Goal: Transaction & Acquisition: Purchase product/service

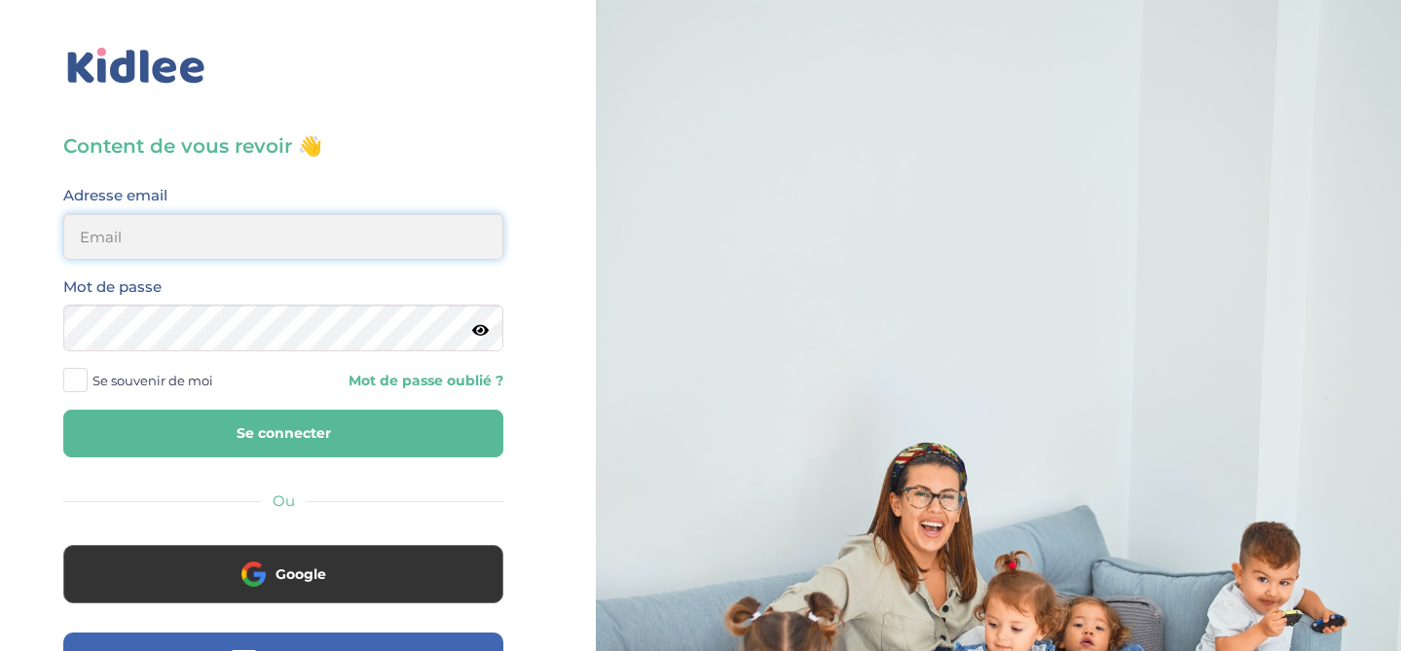
click at [223, 236] on input "email" at bounding box center [283, 236] width 440 height 47
type input "beenaparadin@gmail.com"
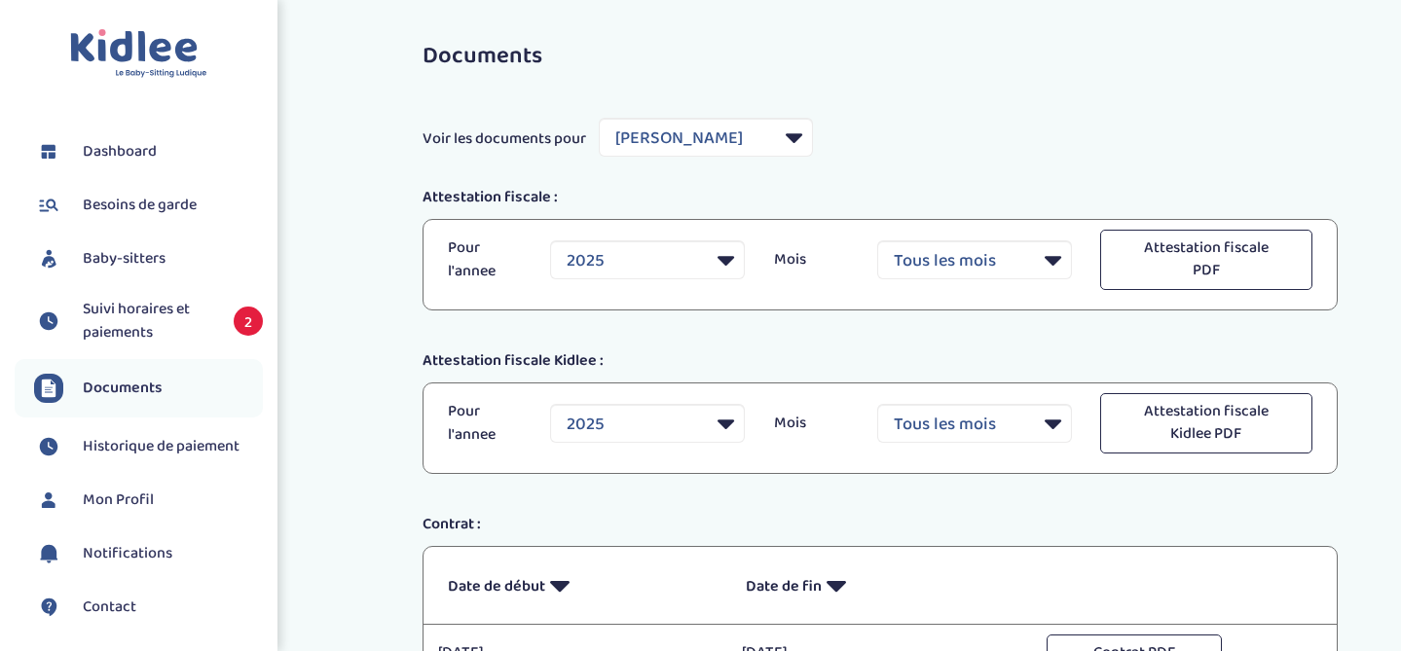
select select "33555"
select select "2025"
click at [149, 310] on span "Suivi horaires et paiements" at bounding box center [148, 321] width 131 height 47
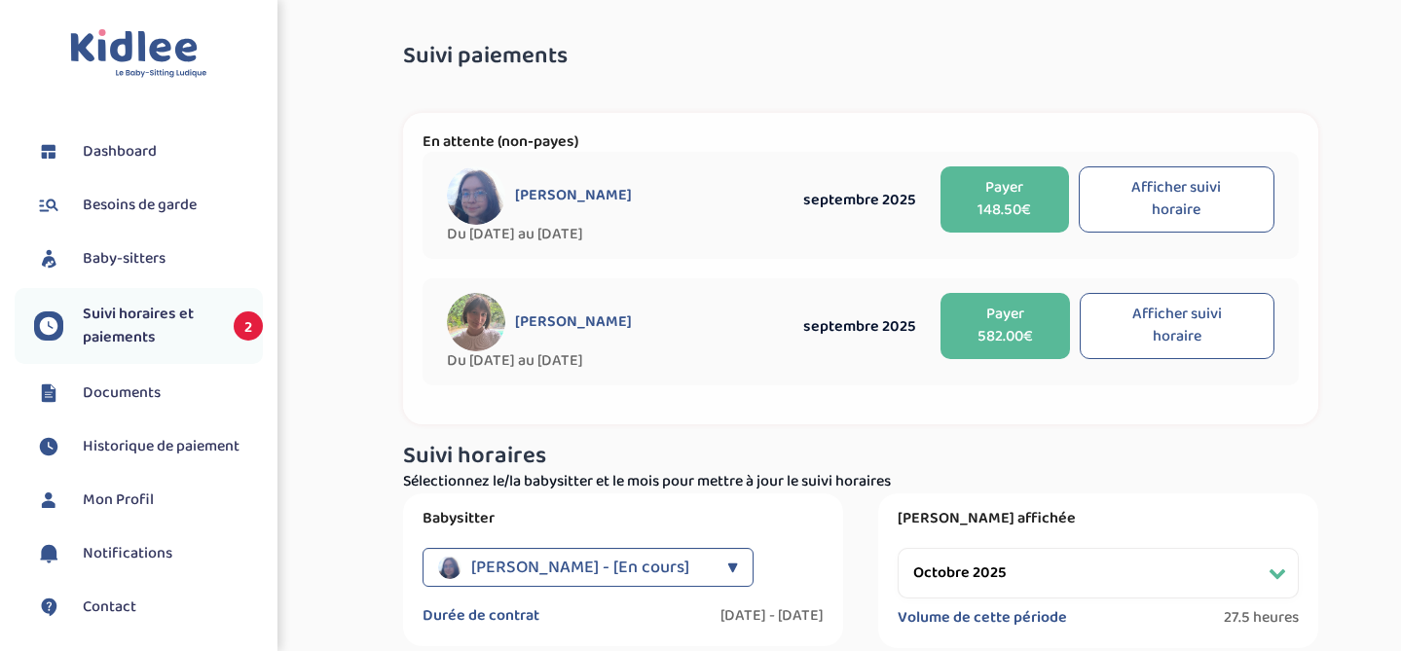
click at [1200, 181] on button "Afficher suivi horaire" at bounding box center [1176, 199] width 195 height 66
select select "septembre 2025"
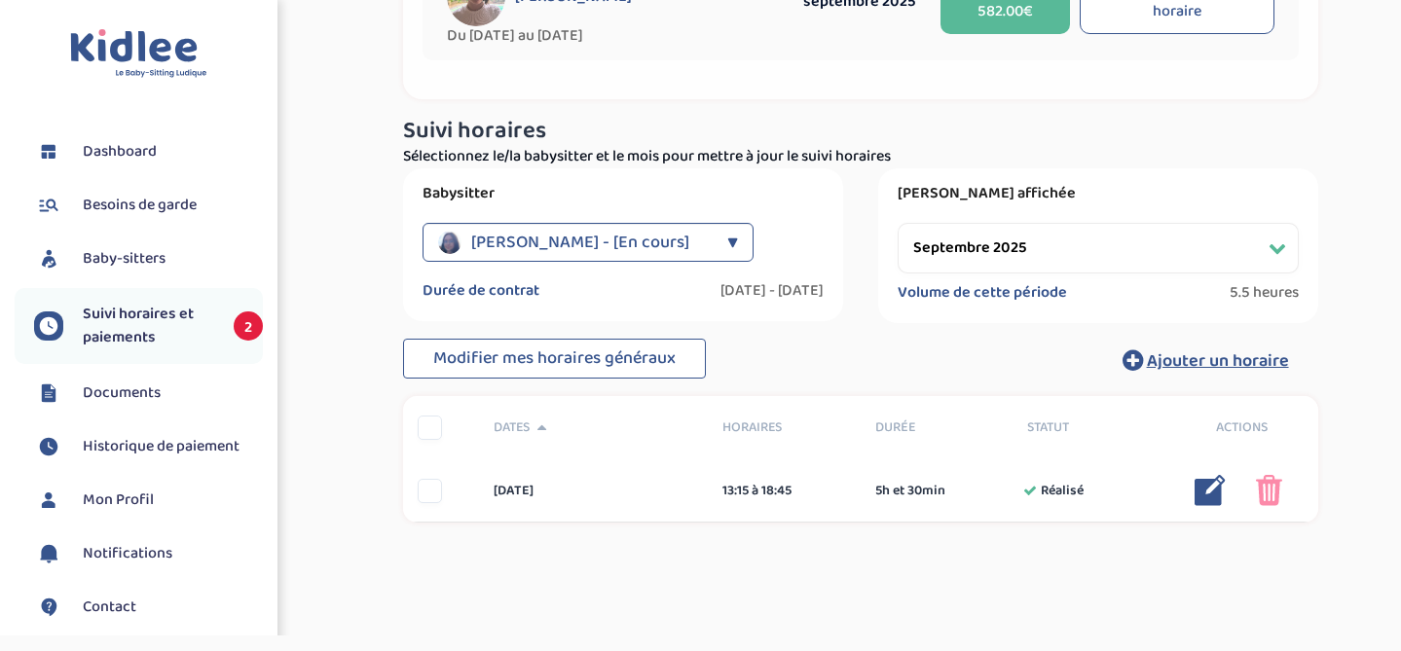
scroll to position [324, 0]
click at [1209, 357] on span "Ajouter un horaire" at bounding box center [1218, 362] width 142 height 27
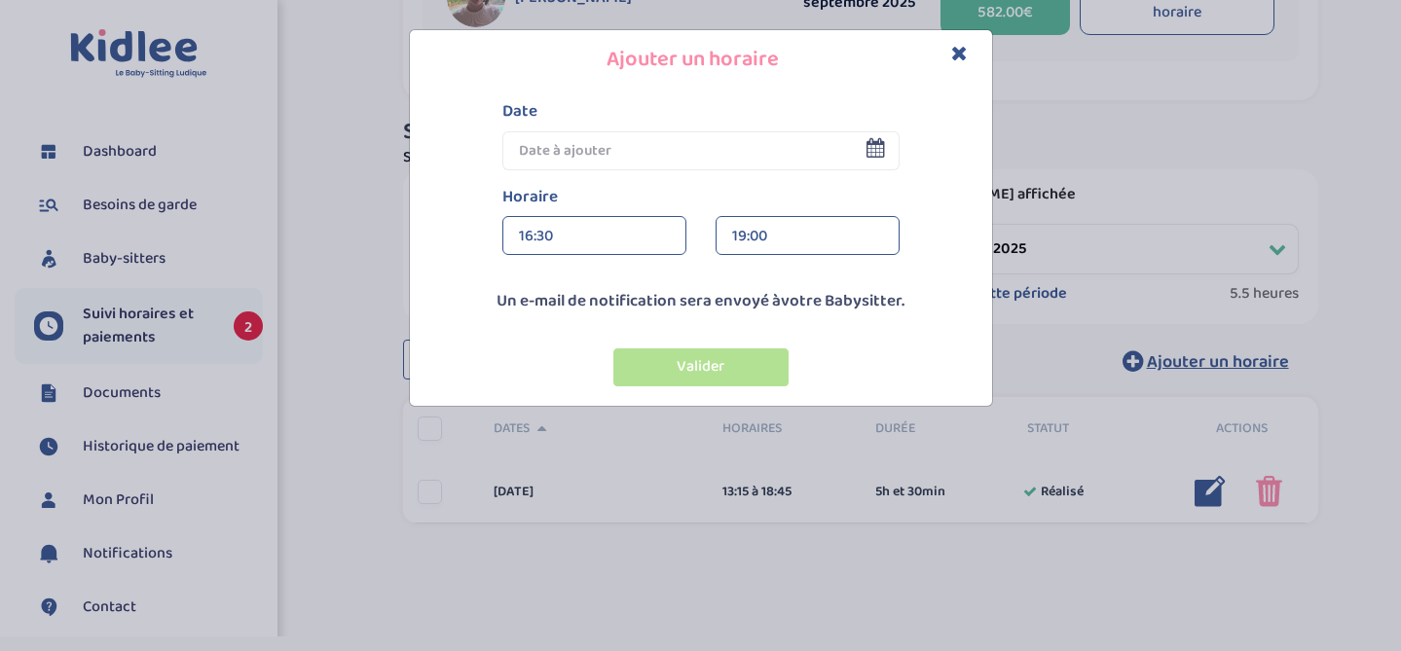
click at [594, 150] on input "text" at bounding box center [700, 150] width 397 height 39
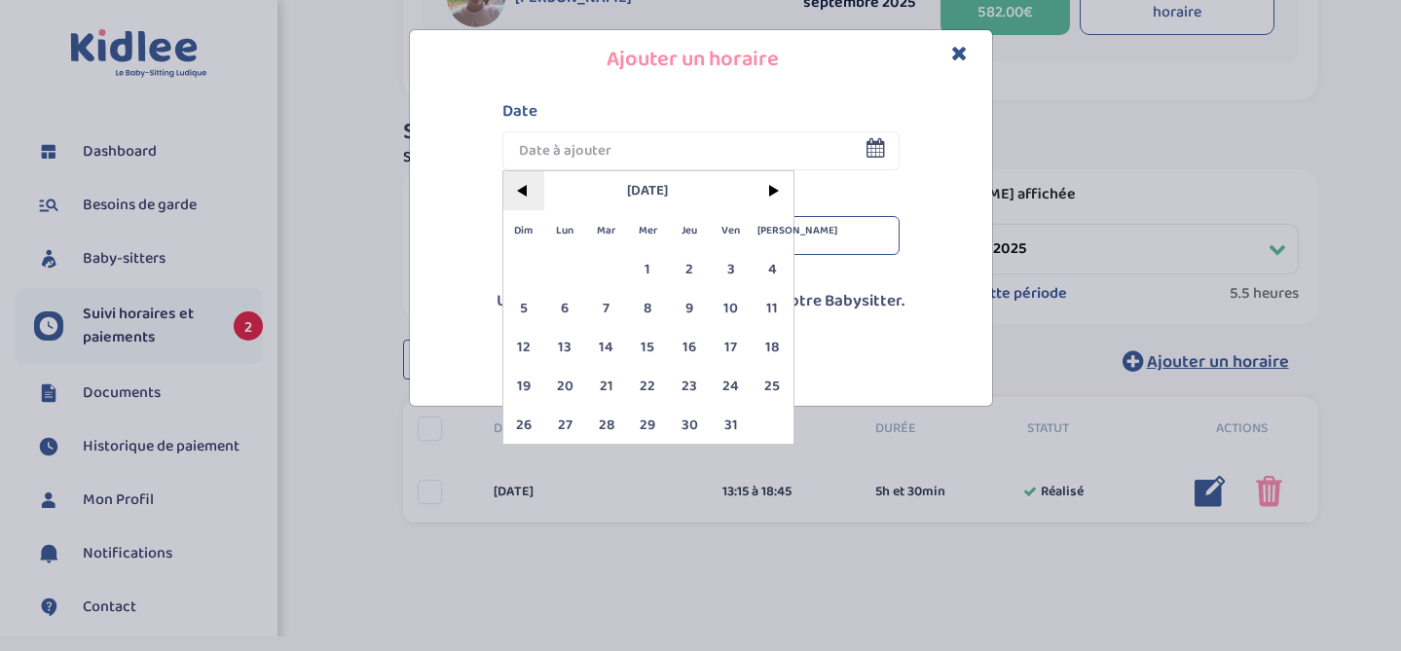
click at [526, 191] on span "<" at bounding box center [524, 190] width 42 height 39
click at [649, 372] on span "24" at bounding box center [648, 385] width 42 height 39
type input "24 Sep 2025"
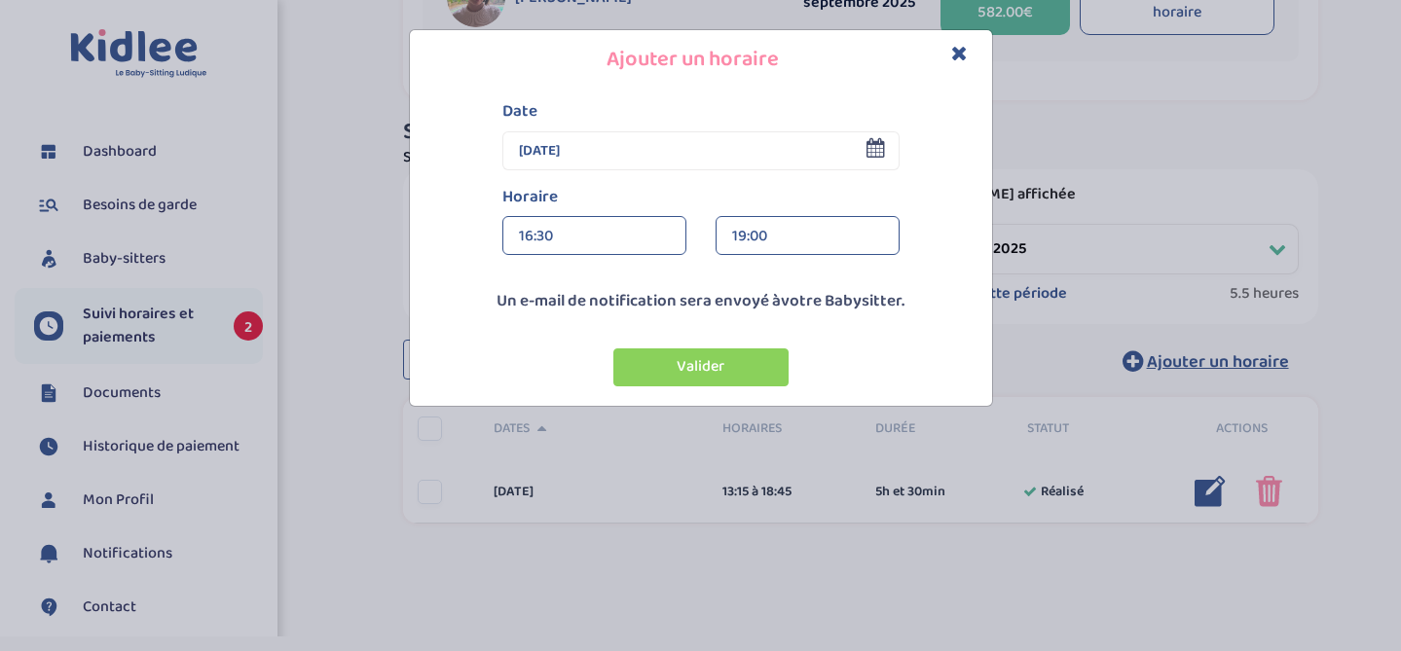
click at [756, 227] on div "19:00" at bounding box center [807, 236] width 151 height 39
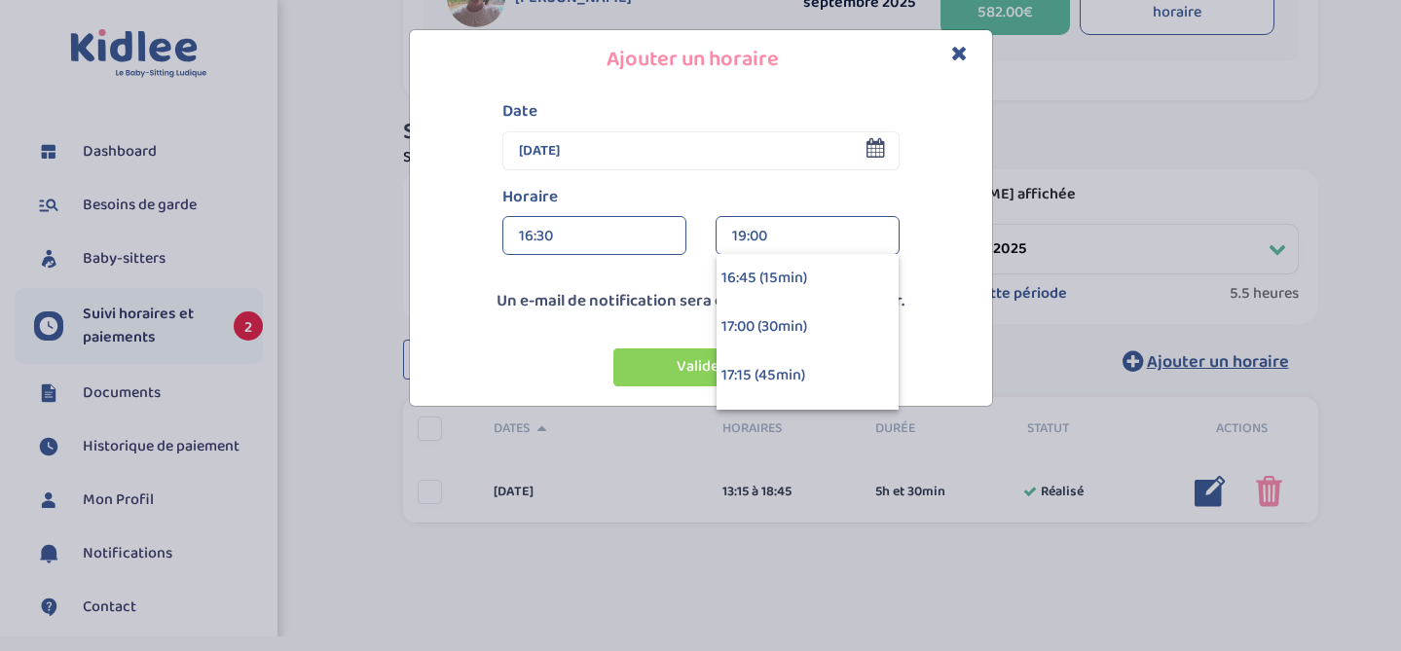
click at [576, 236] on div "16:30" at bounding box center [594, 236] width 151 height 39
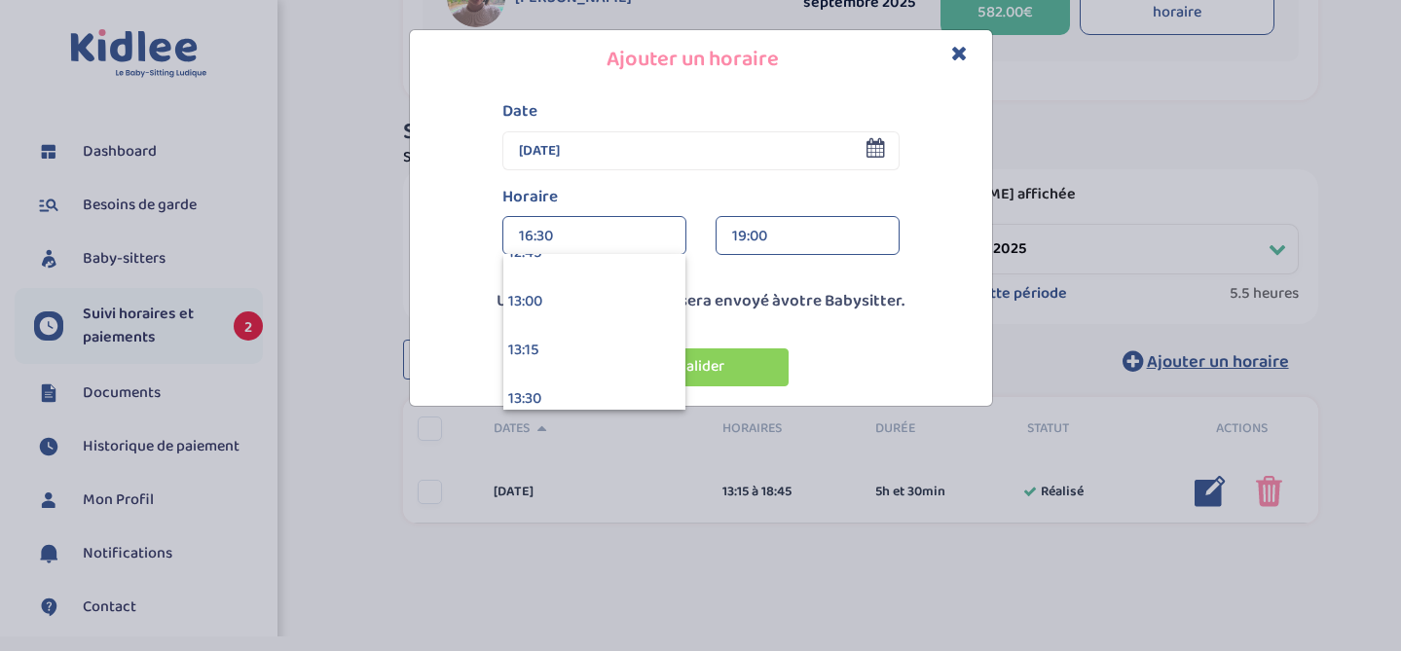
scroll to position [2512, 0]
click at [588, 355] on div "13:15" at bounding box center [594, 346] width 182 height 49
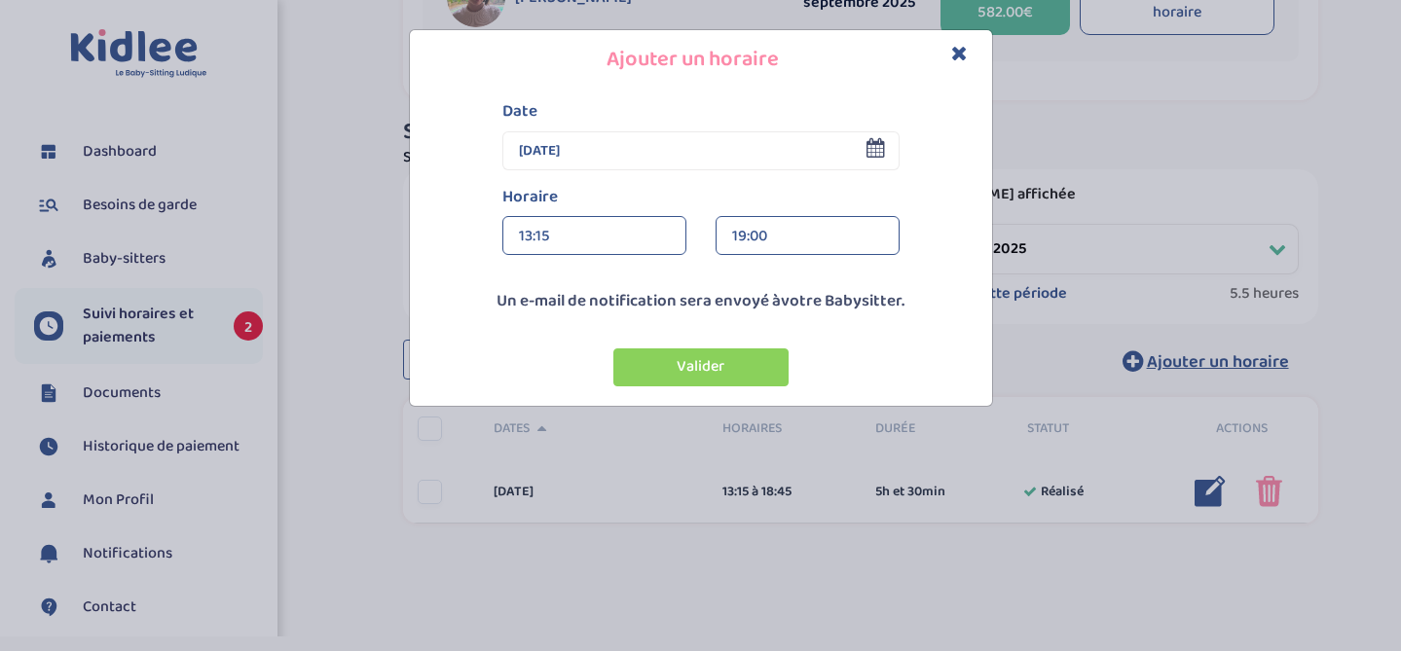
click at [752, 238] on div "19:00" at bounding box center [807, 236] width 151 height 39
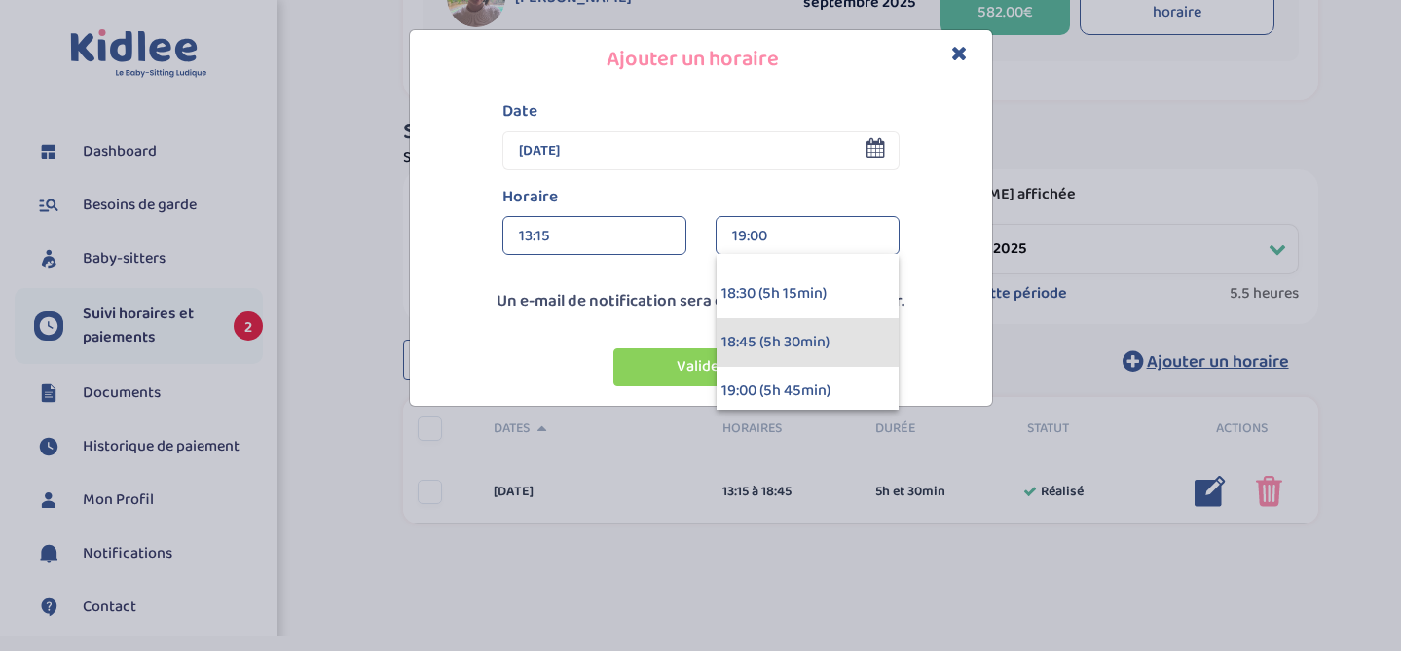
scroll to position [959, 0]
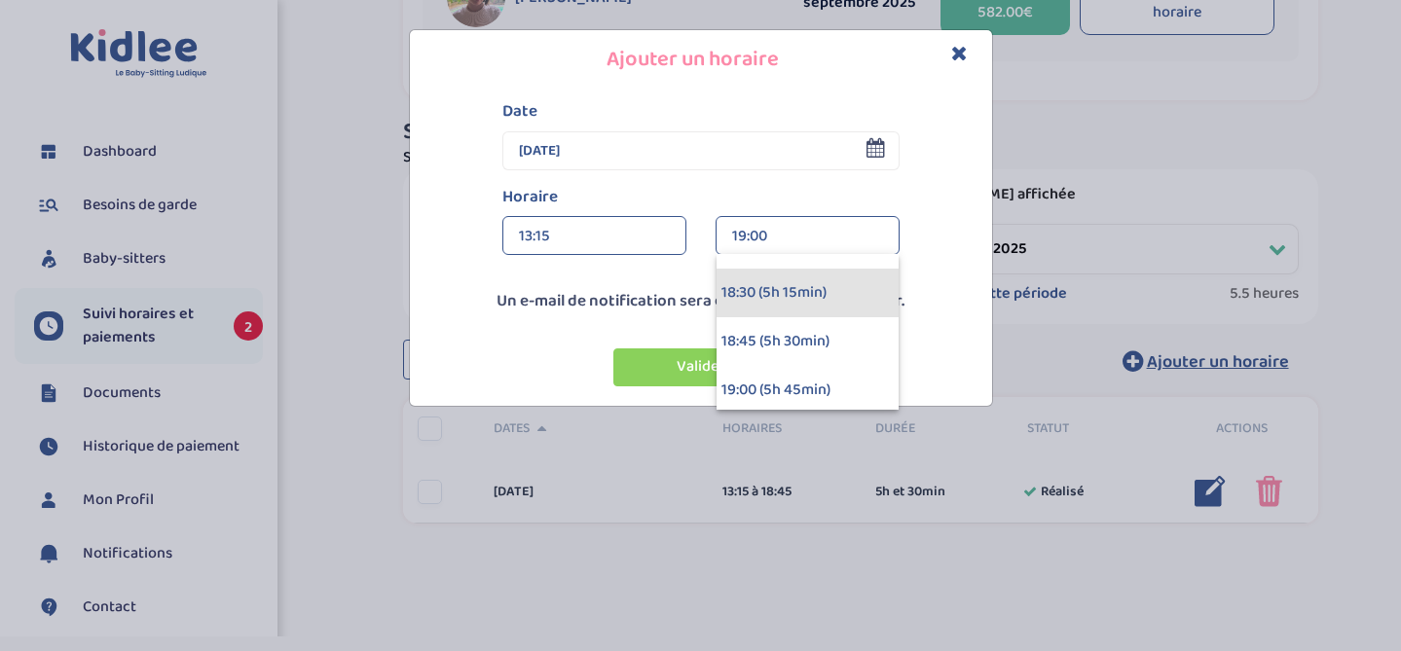
click at [778, 302] on div "18:30 (5h 15min)" at bounding box center [807, 293] width 182 height 49
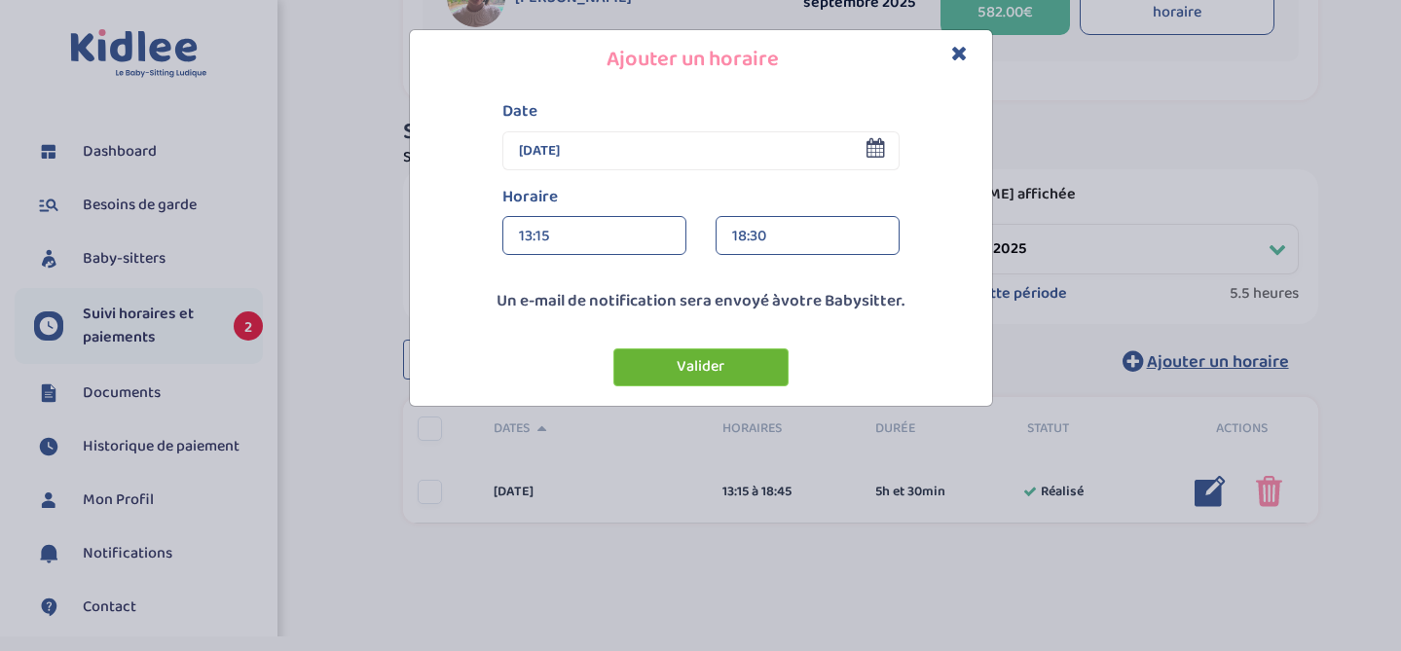
click at [743, 363] on button "Valider" at bounding box center [700, 368] width 175 height 38
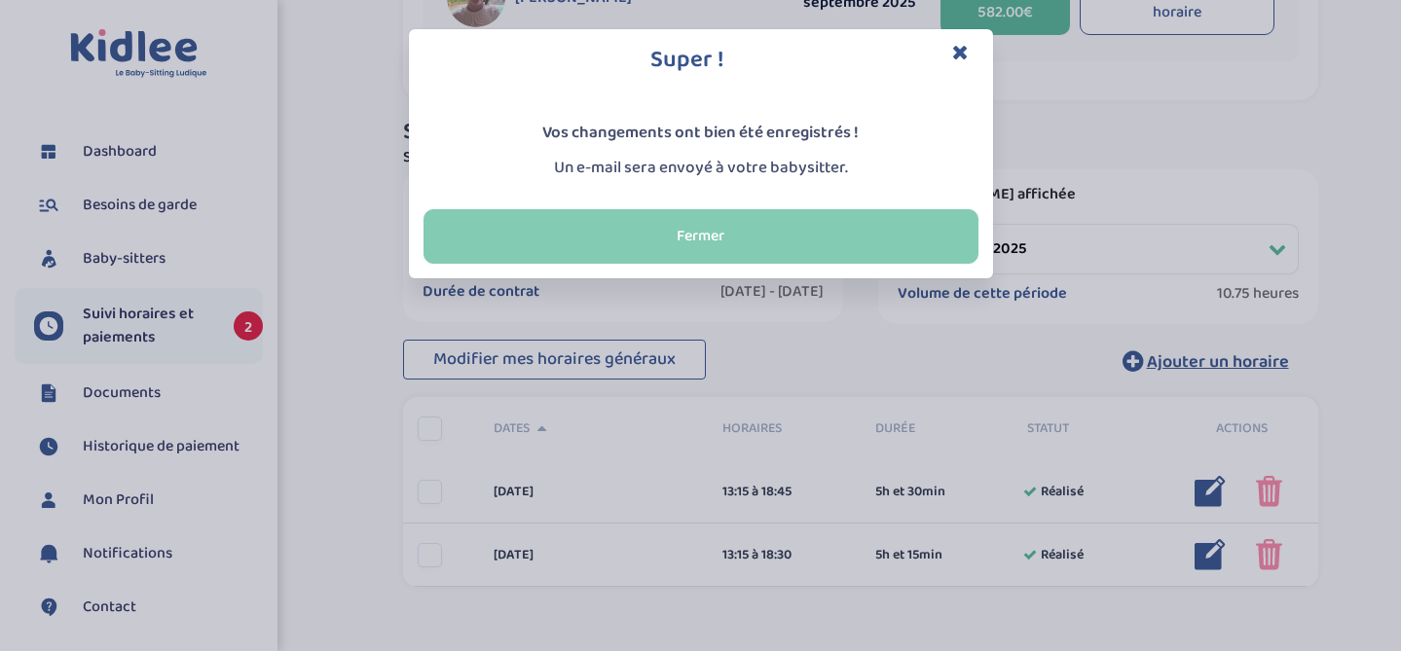
click at [772, 250] on button "Fermer" at bounding box center [700, 236] width 555 height 55
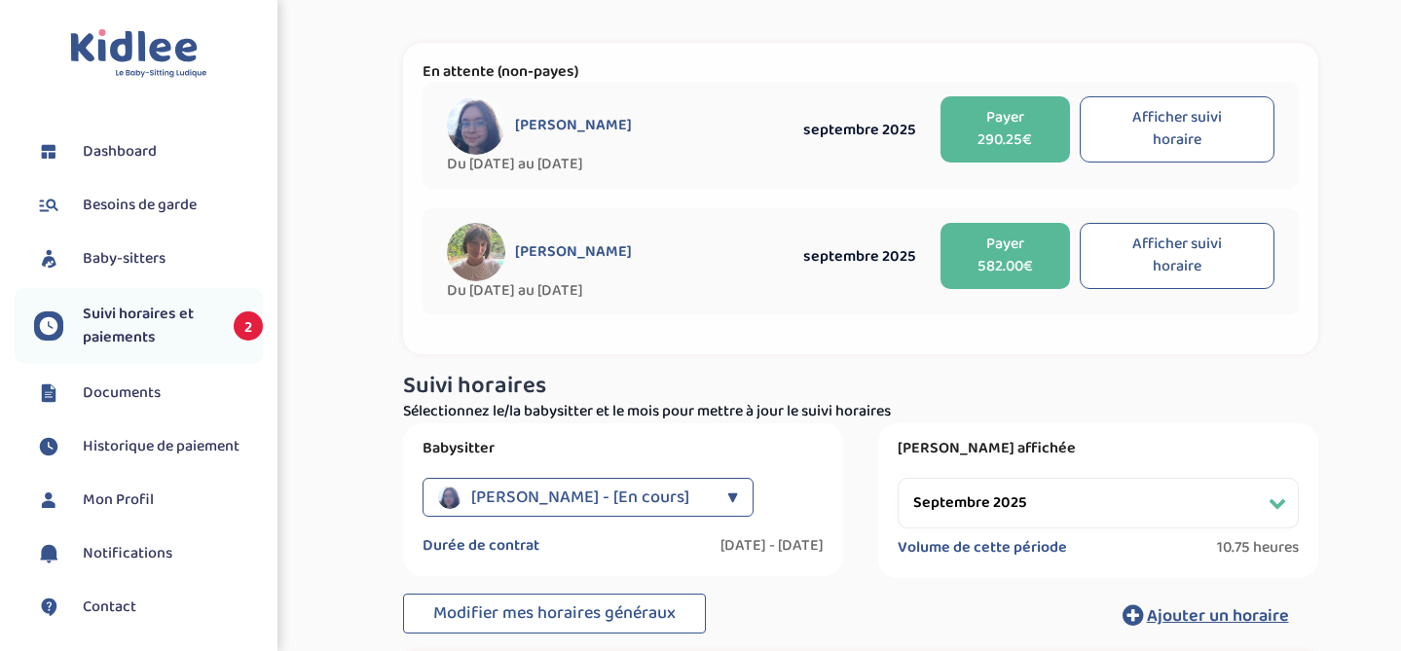
scroll to position [65, 0]
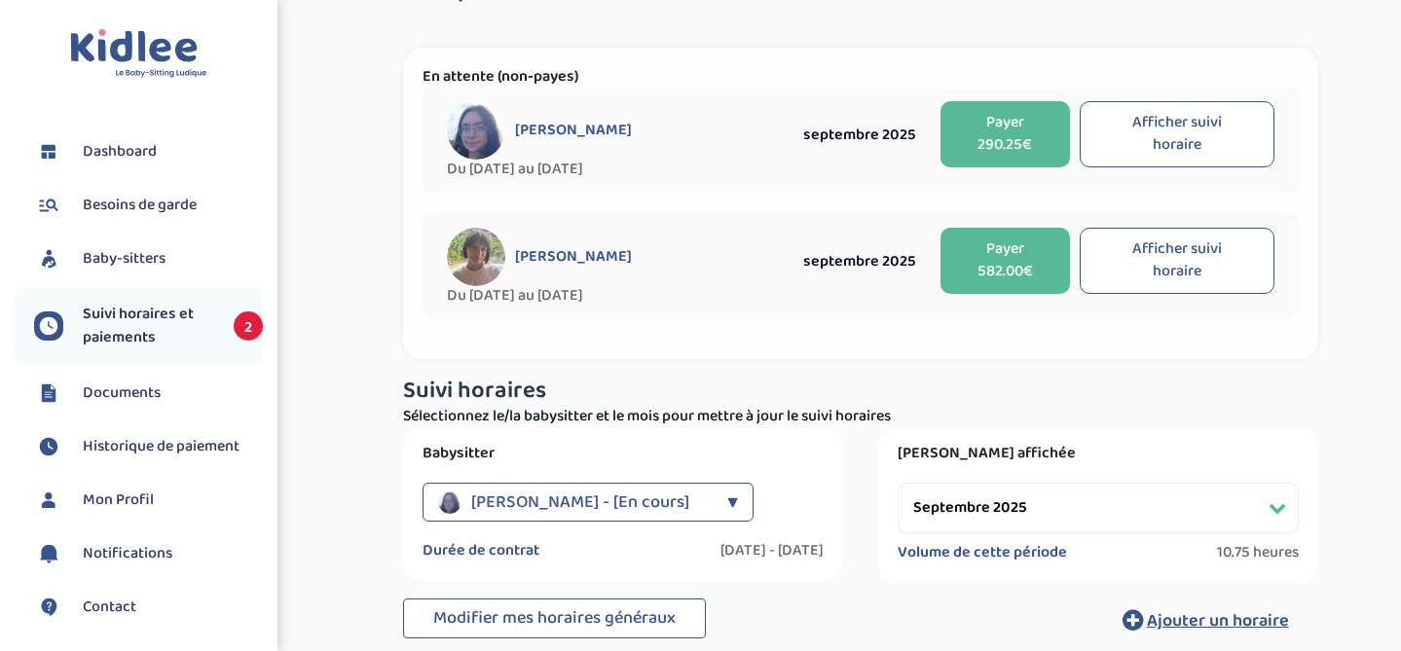
click at [1028, 124] on button "Payer 290.25€" at bounding box center [1004, 134] width 129 height 66
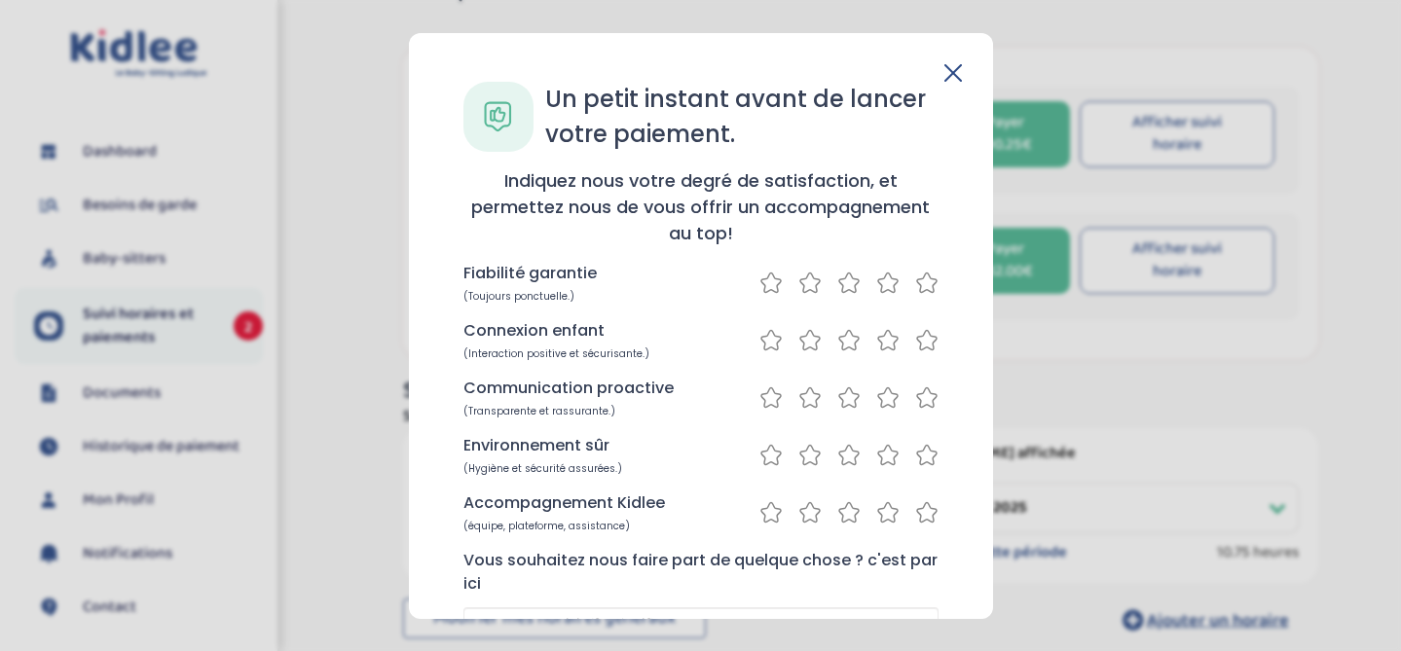
click at [928, 284] on icon at bounding box center [926, 282] width 19 height 19
click at [916, 344] on icon at bounding box center [926, 339] width 23 height 24
click at [919, 387] on icon at bounding box center [926, 396] width 19 height 19
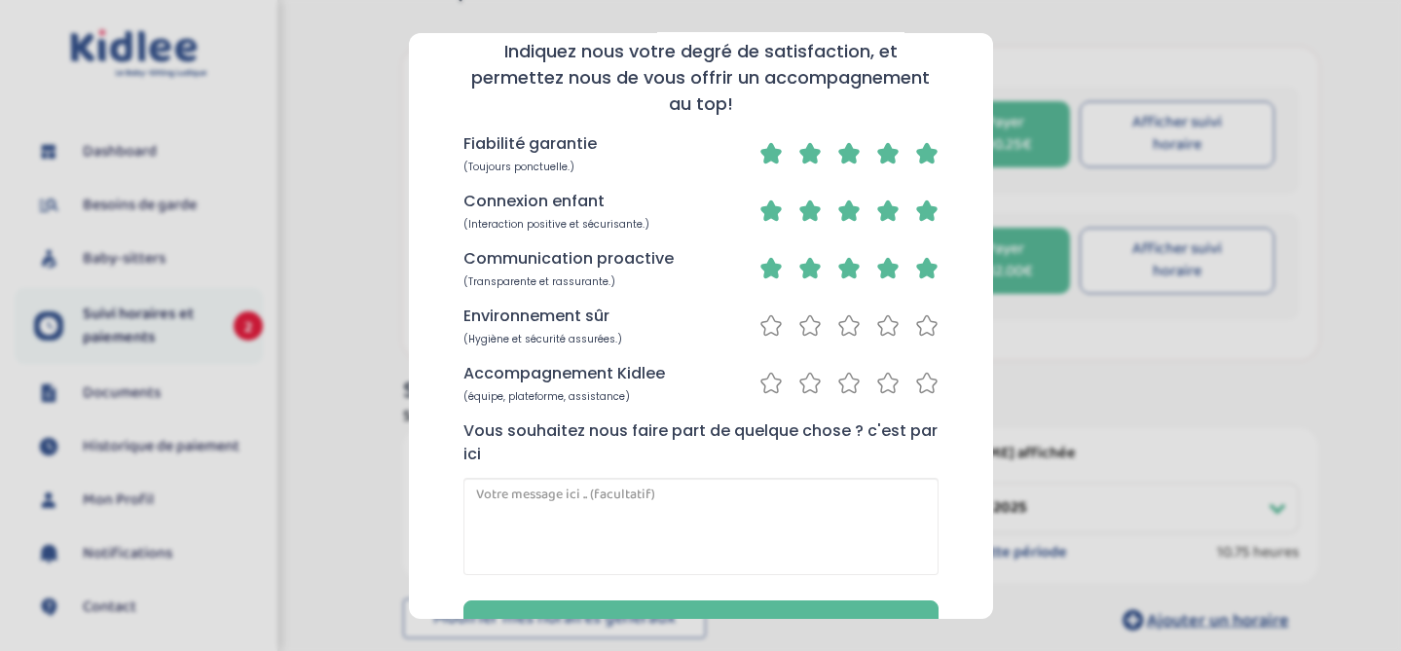
scroll to position [131, 0]
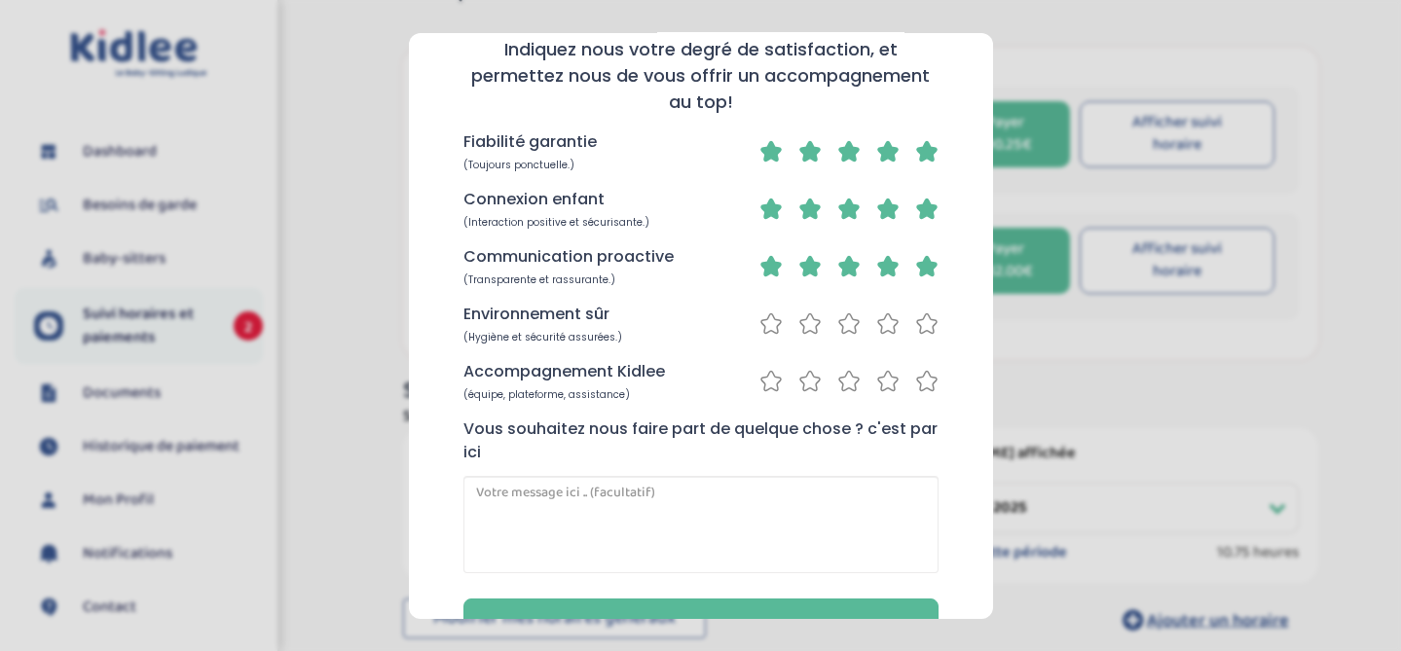
click at [925, 323] on icon at bounding box center [926, 323] width 23 height 24
click at [924, 380] on icon at bounding box center [926, 380] width 23 height 24
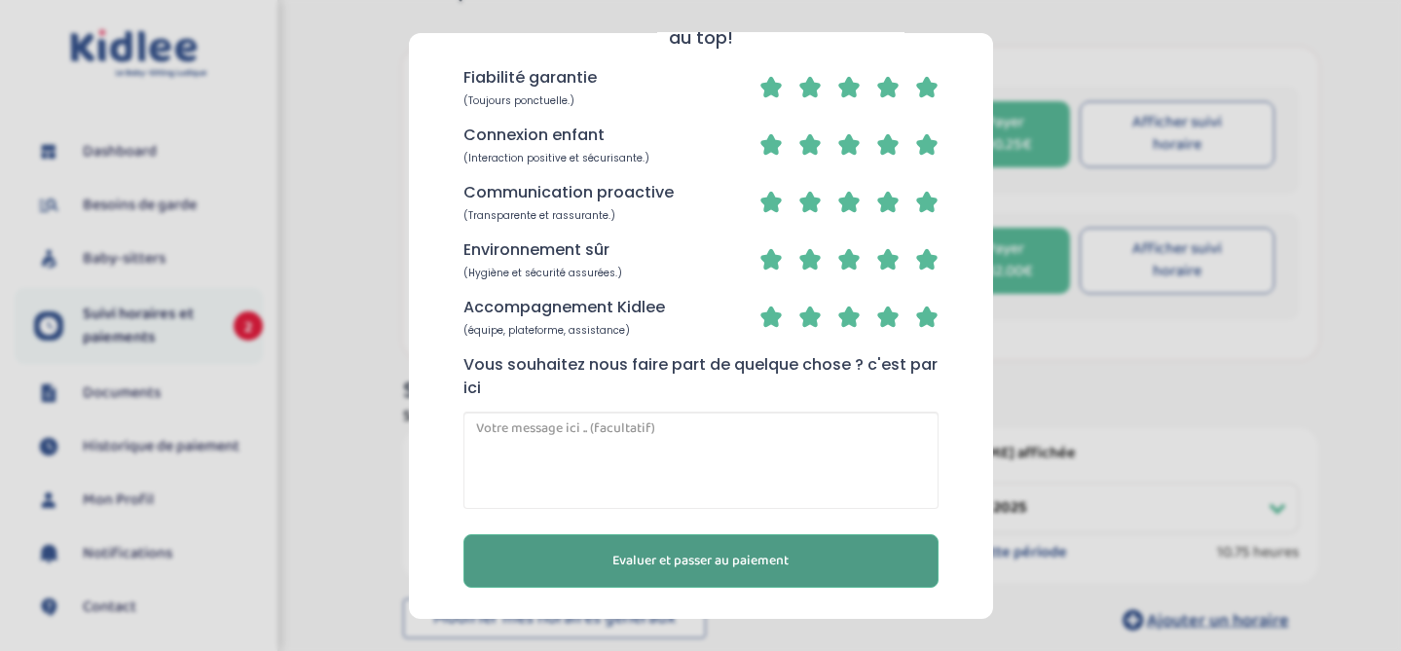
click at [728, 571] on button "Evaluer et passer au paiement" at bounding box center [700, 560] width 475 height 54
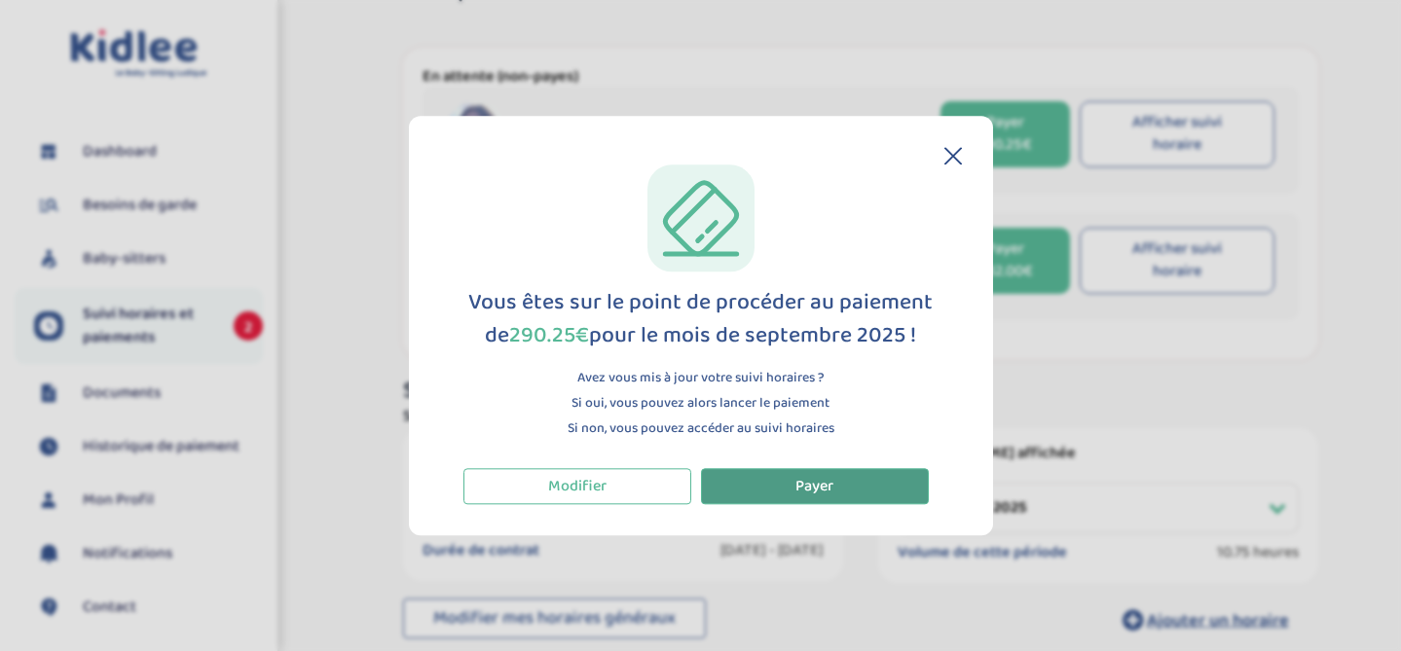
click at [838, 481] on button "Payer" at bounding box center [815, 486] width 228 height 36
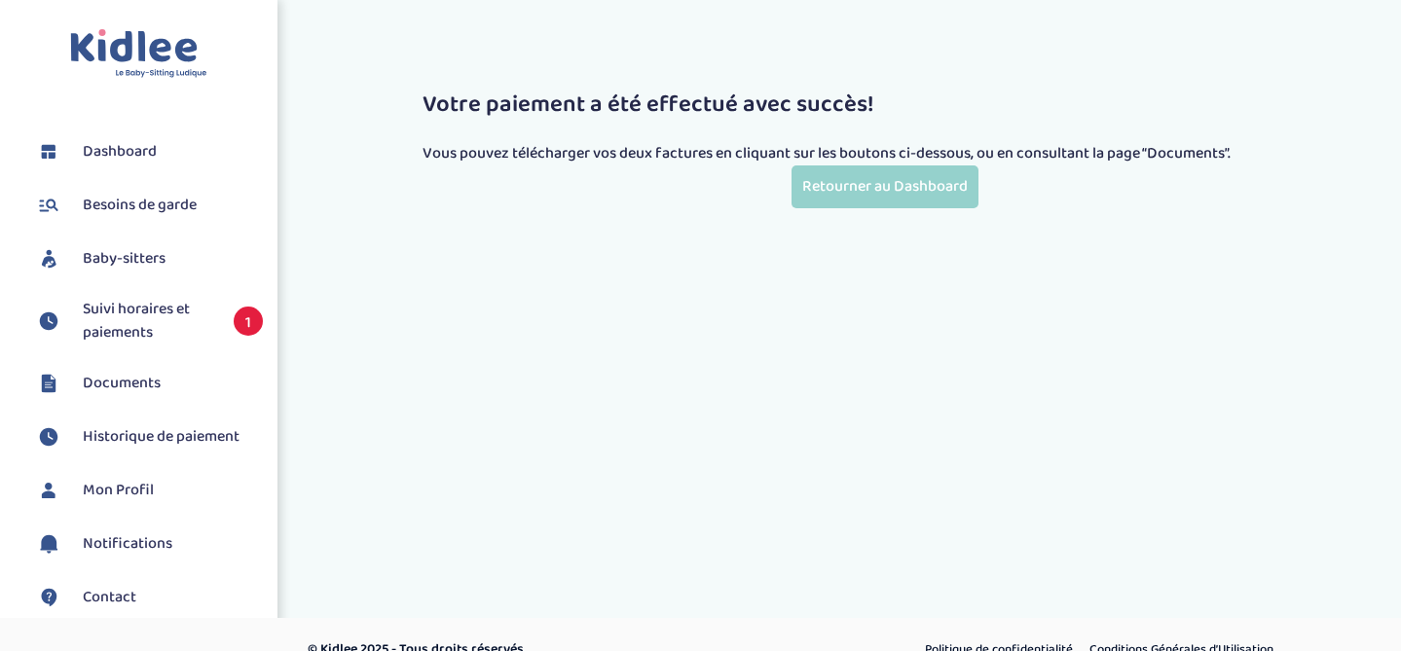
click at [142, 312] on span "Suivi horaires et paiements" at bounding box center [148, 321] width 131 height 47
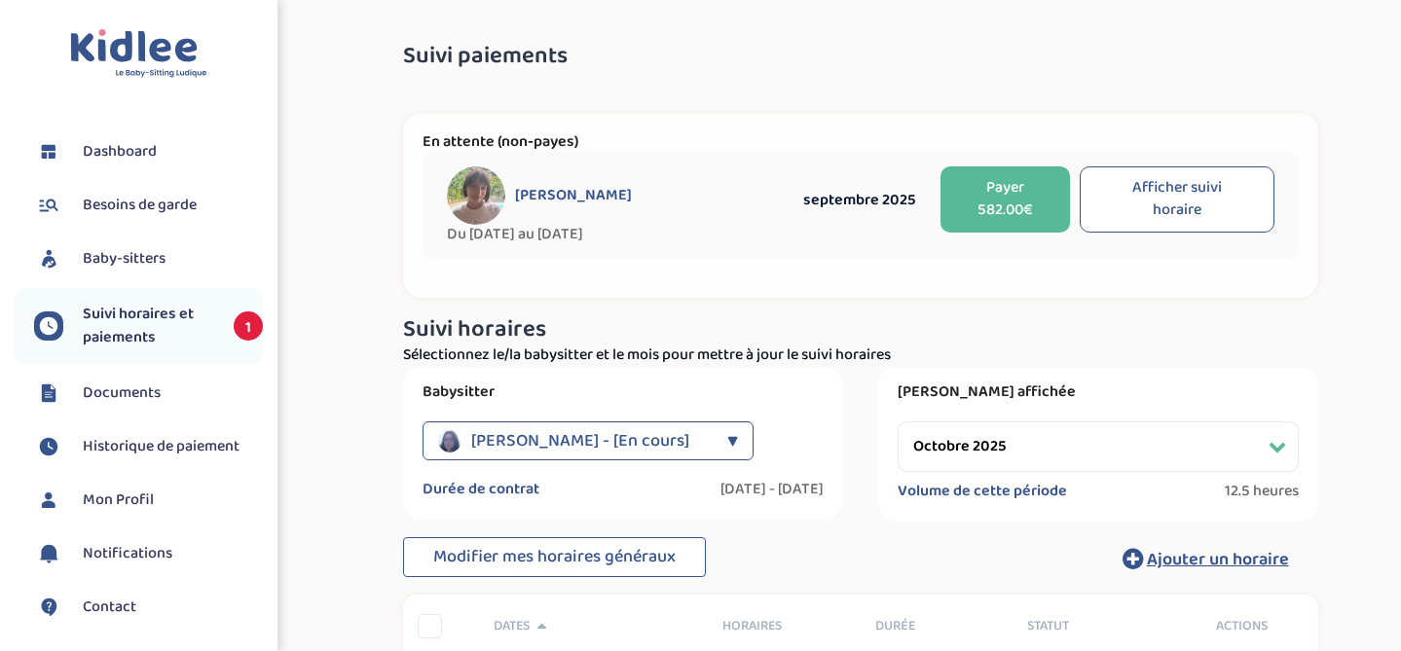
click at [1221, 201] on button "Afficher suivi horaire" at bounding box center [1177, 199] width 194 height 66
select select "septembre 2025"
click at [1011, 196] on button "Payer 582.00€" at bounding box center [1005, 199] width 130 height 66
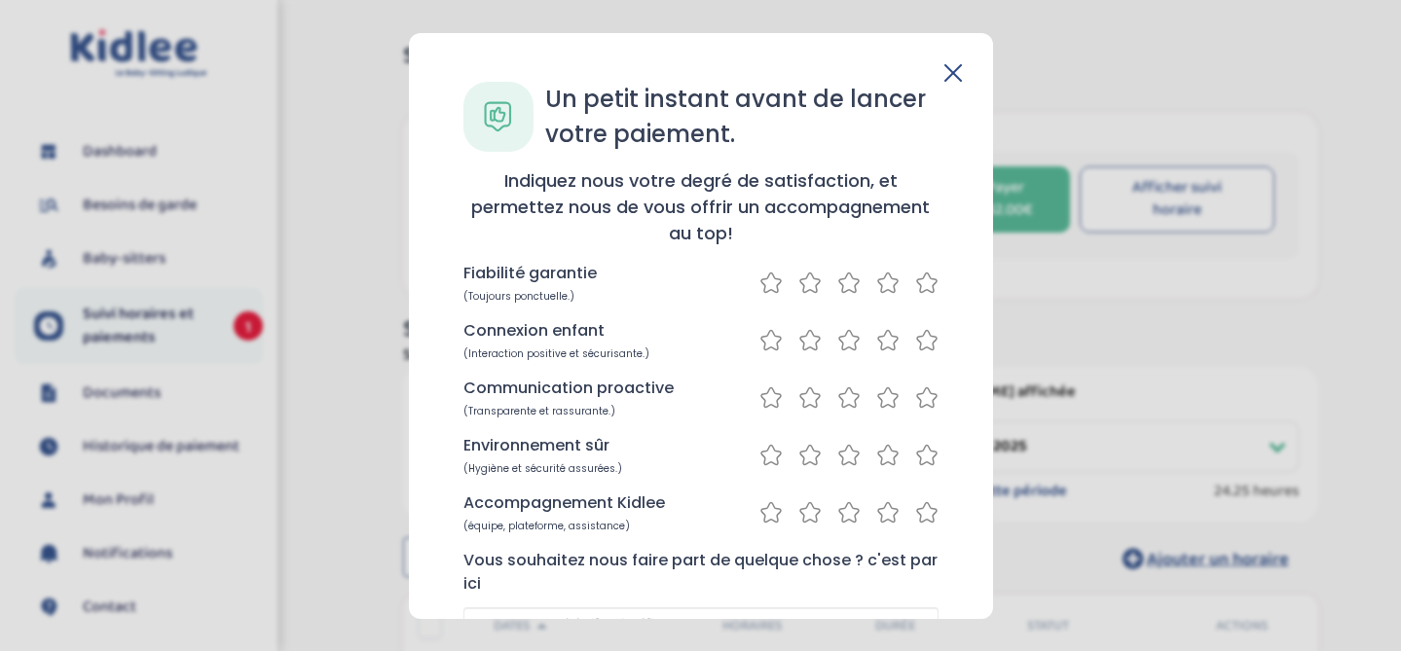
click at [925, 286] on icon at bounding box center [926, 282] width 23 height 24
click at [917, 341] on icon at bounding box center [926, 339] width 19 height 19
click at [913, 382] on div "Communication proactive (Transparente et rassurante.)" at bounding box center [700, 397] width 475 height 42
click at [921, 403] on icon at bounding box center [926, 396] width 19 height 19
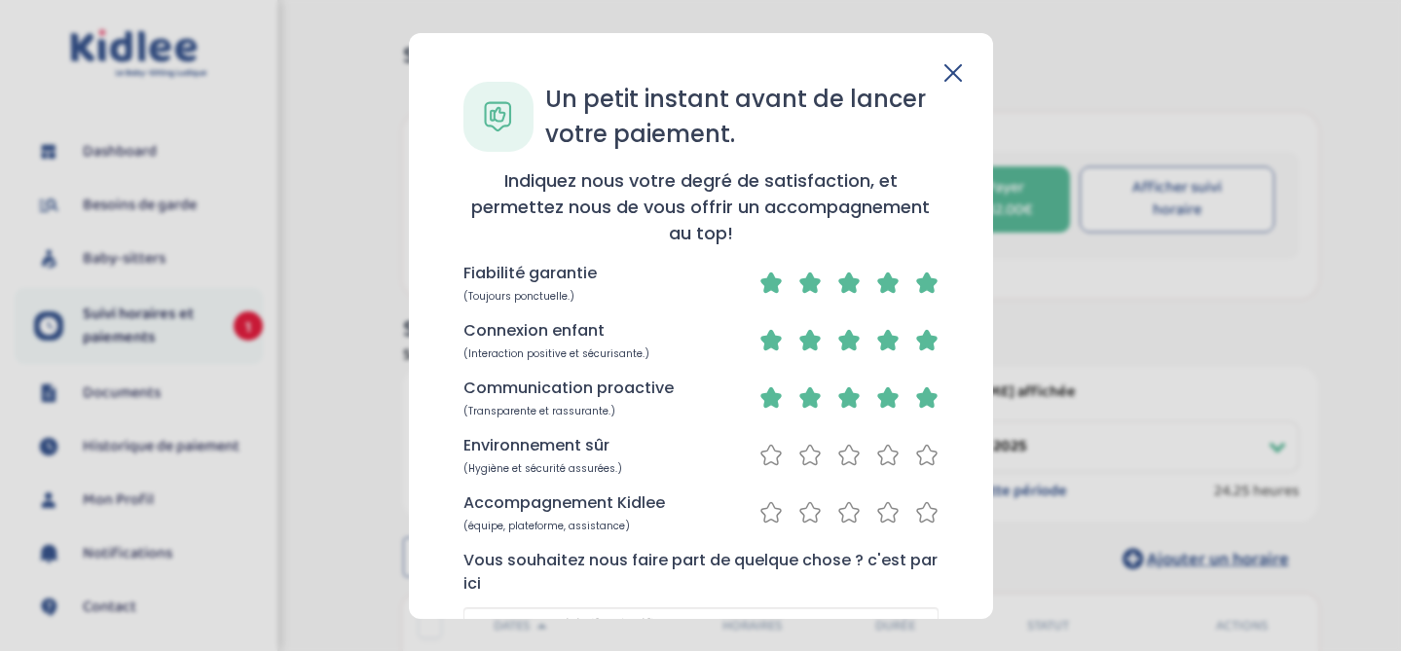
click at [919, 472] on div "Environnement sûr (Hygiène et sécurité assurées.)" at bounding box center [700, 454] width 475 height 42
click at [920, 448] on icon at bounding box center [926, 454] width 23 height 24
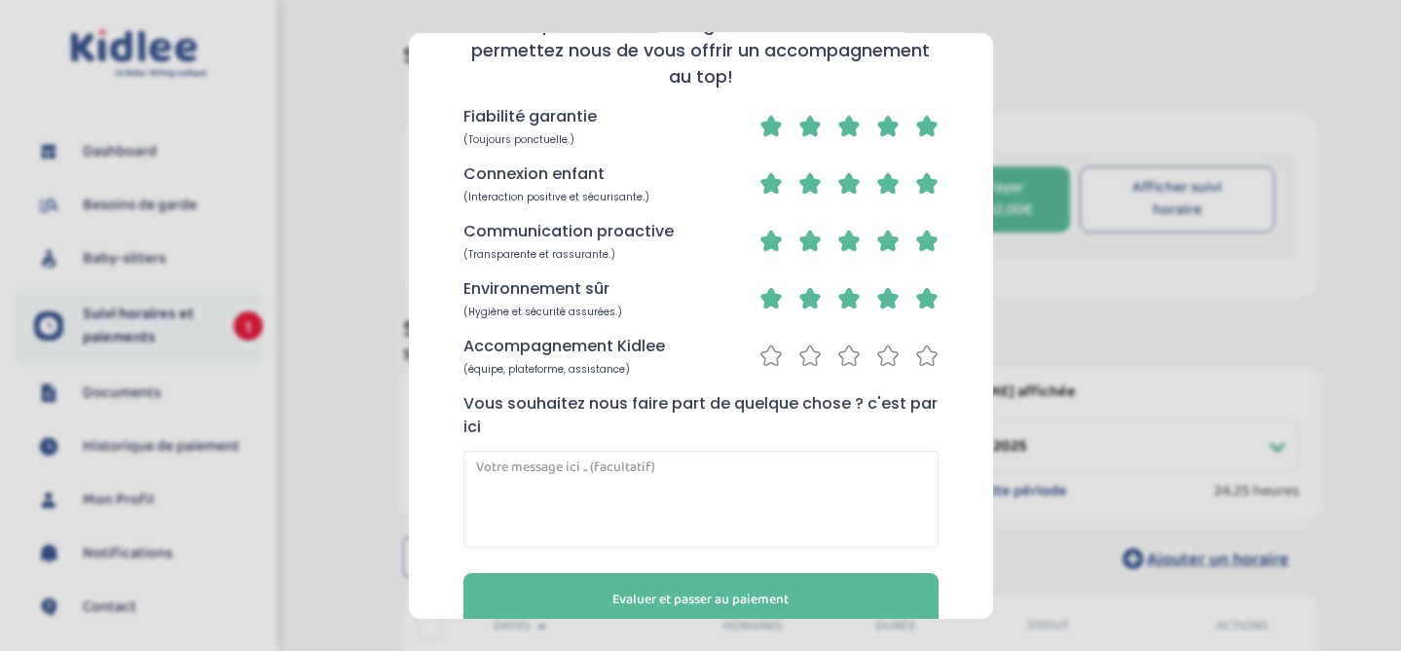
scroll to position [163, 0]
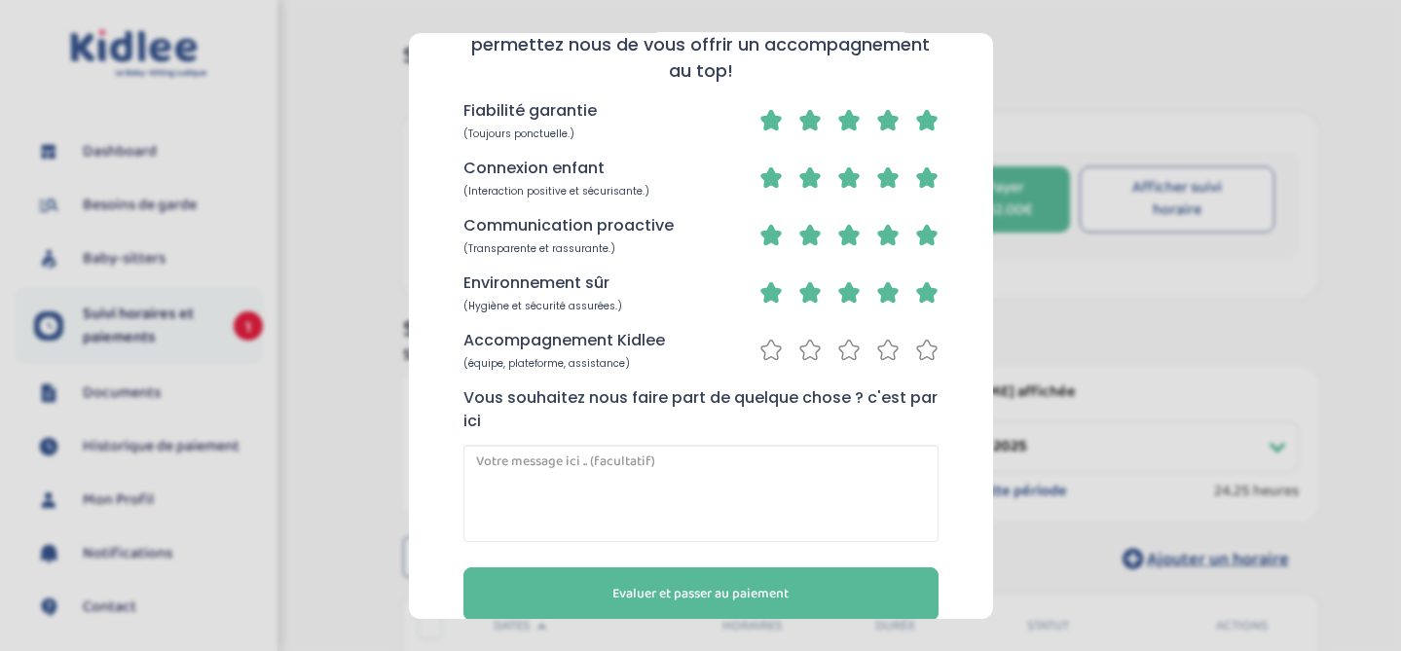
click at [921, 360] on icon at bounding box center [926, 349] width 23 height 24
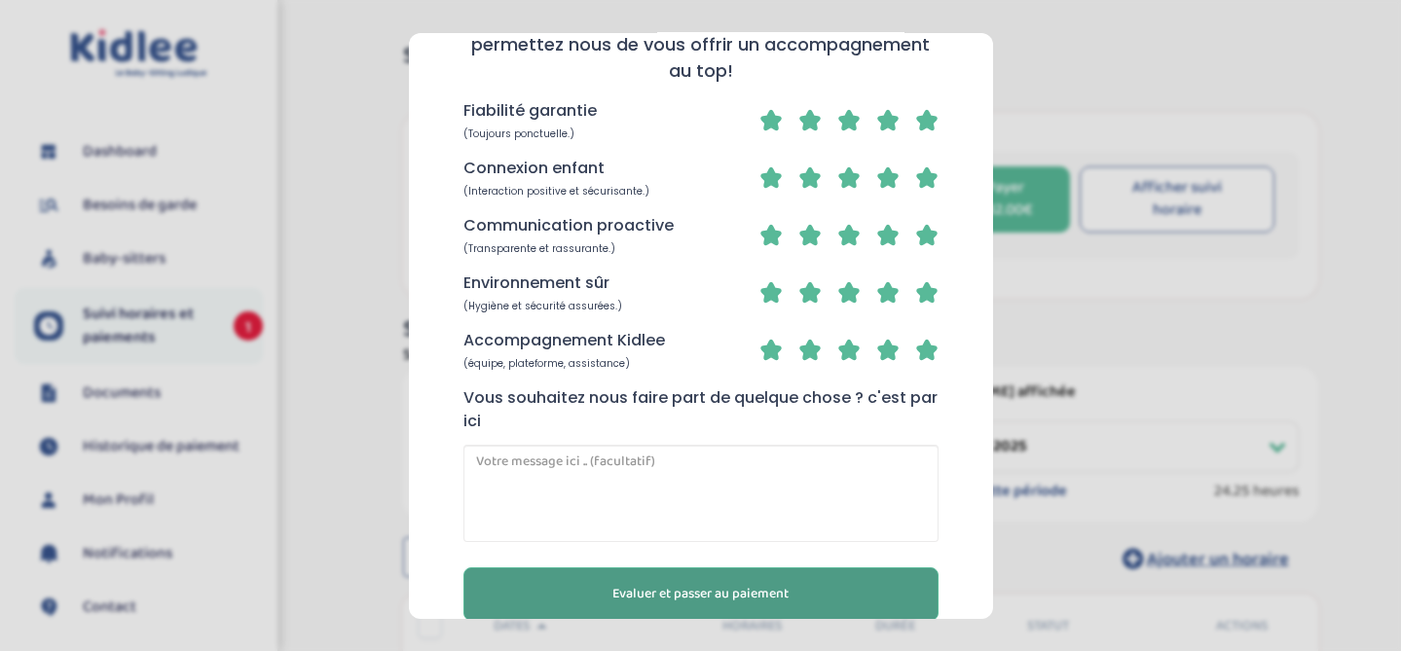
click at [768, 601] on span "Evaluer et passer au paiement" at bounding box center [700, 593] width 176 height 20
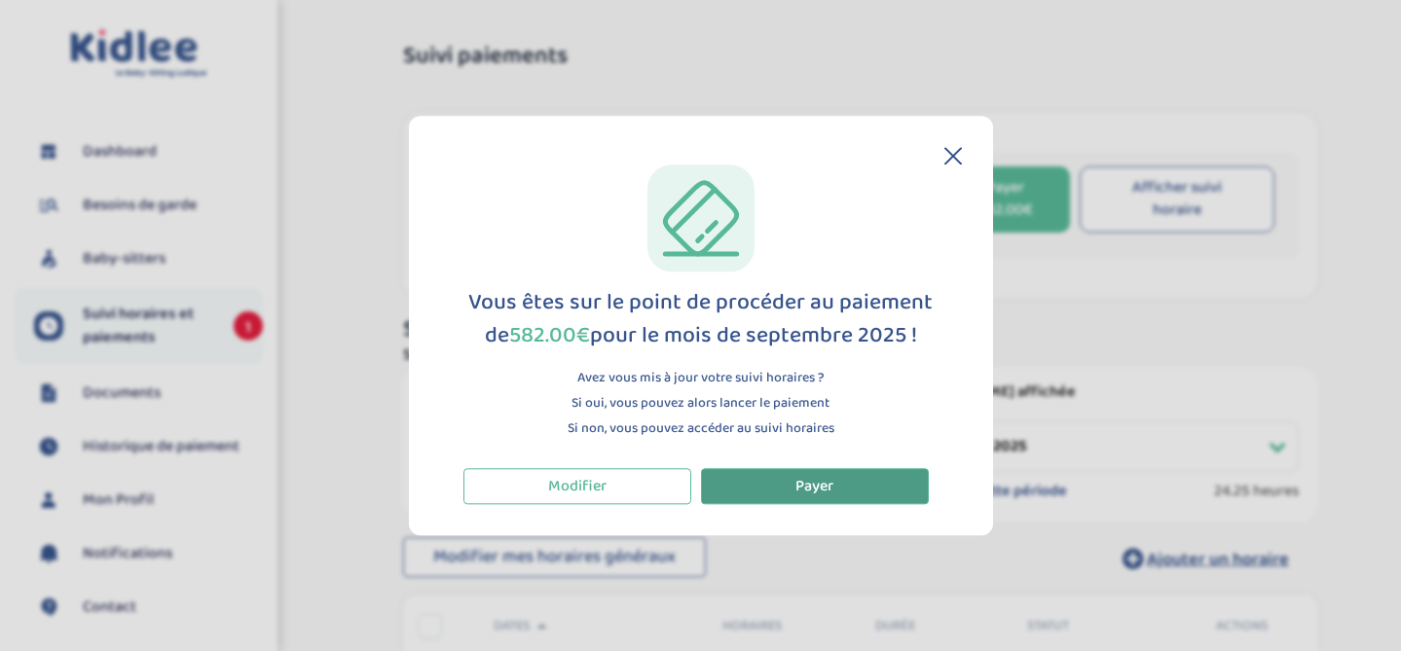
click at [812, 490] on span "Payer" at bounding box center [814, 486] width 38 height 24
